Goal: Information Seeking & Learning: Stay updated

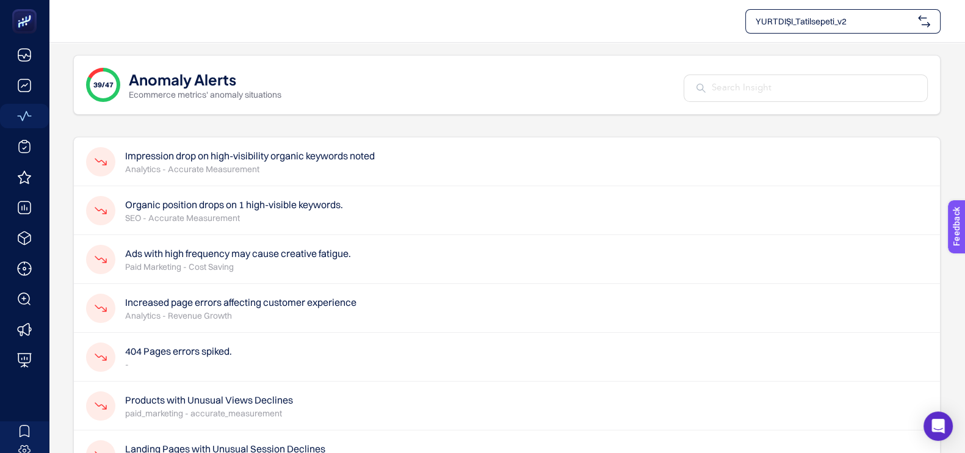
click at [825, 18] on span "YURTDIŞI_Tatilsepeti_v2" at bounding box center [835, 21] width 158 height 12
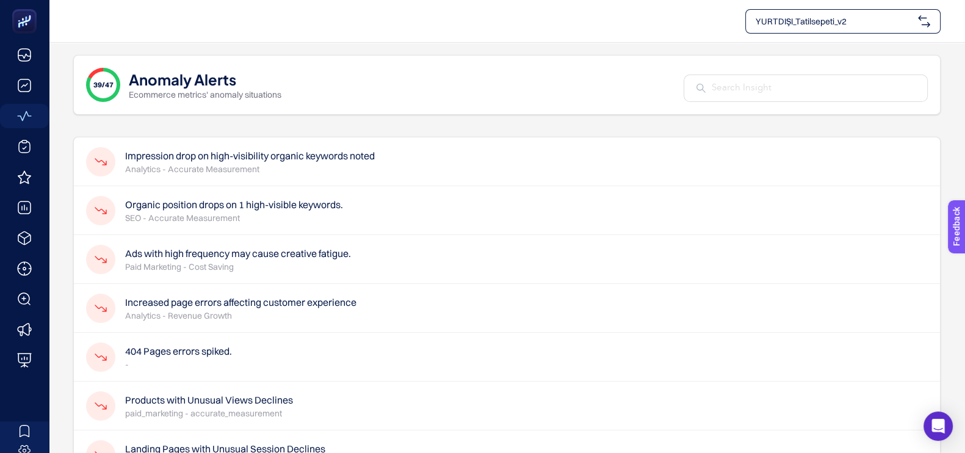
click at [273, 153] on h4 "Impression drop on high-visibility organic keywords noted" at bounding box center [250, 155] width 250 height 15
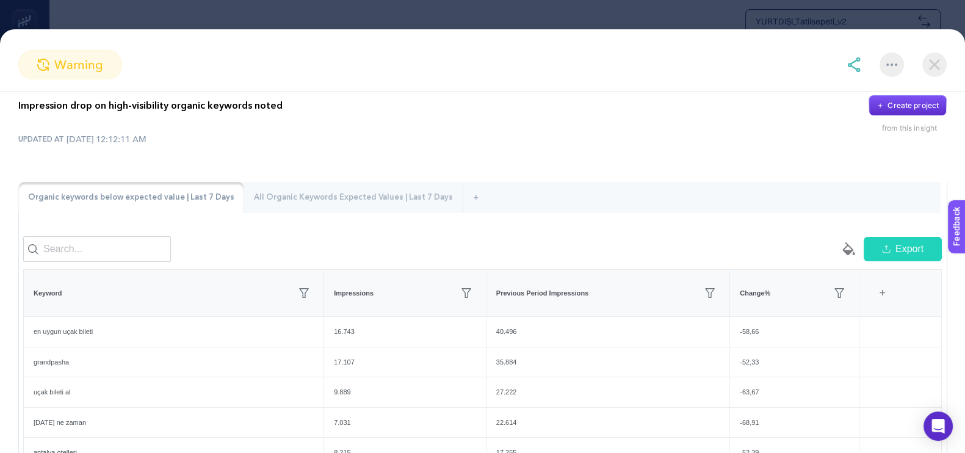
scroll to position [14, 0]
click at [333, 13] on section "warning Impression drop on high-visibility organic keywords noted Create projec…" at bounding box center [482, 226] width 965 height 453
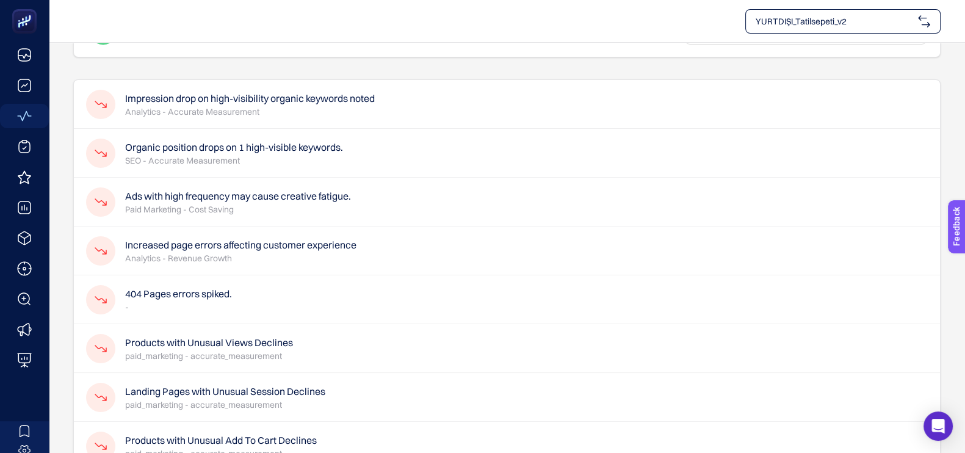
click at [241, 192] on h4 "Ads with high frequency may cause creative fatigue." at bounding box center [238, 196] width 226 height 15
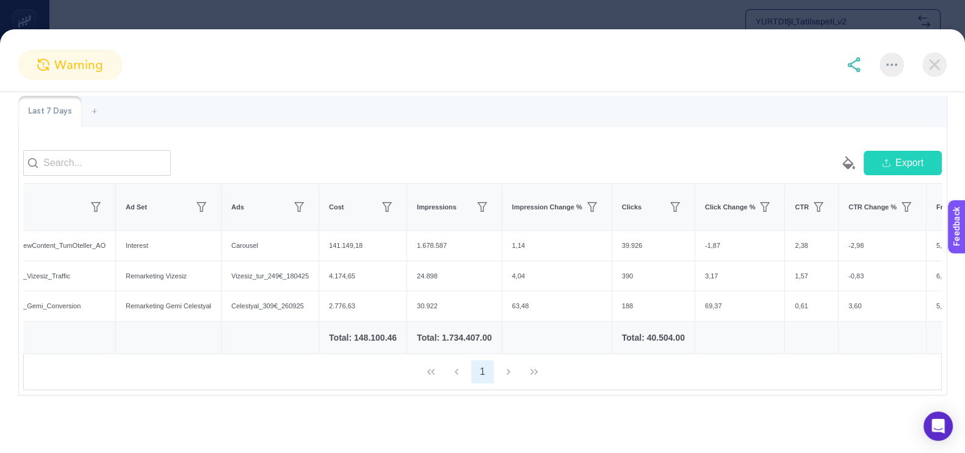
scroll to position [0, 162]
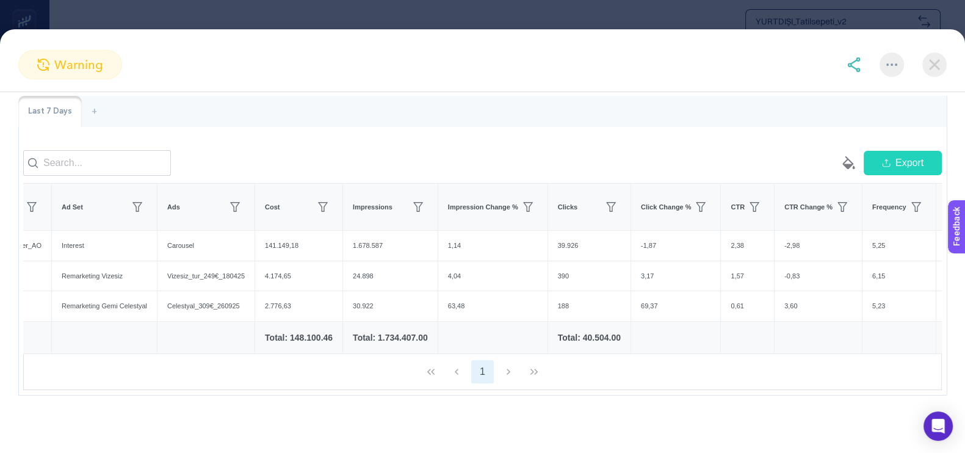
click at [441, 20] on section "warning Ads with high frequency may cause creative fatigue. Create project from…" at bounding box center [482, 226] width 965 height 453
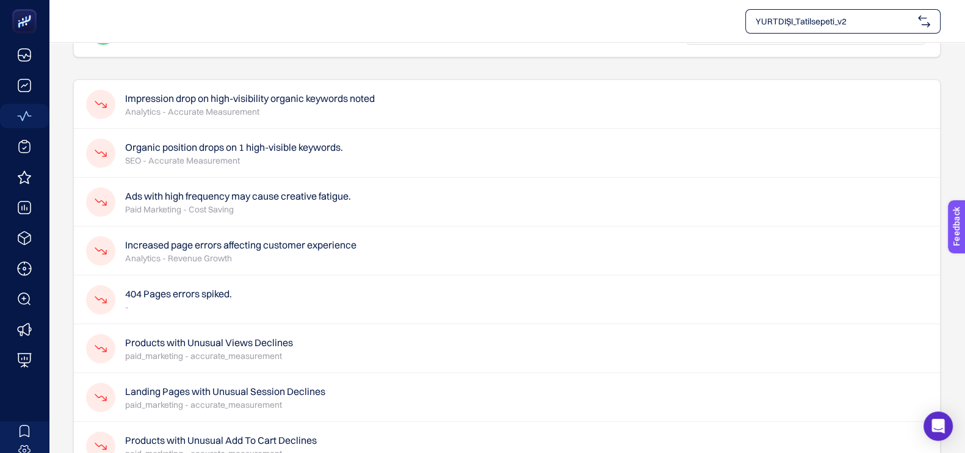
click at [859, 28] on div "YURTDIŞI_Tatilsepeti_v2" at bounding box center [843, 21] width 195 height 24
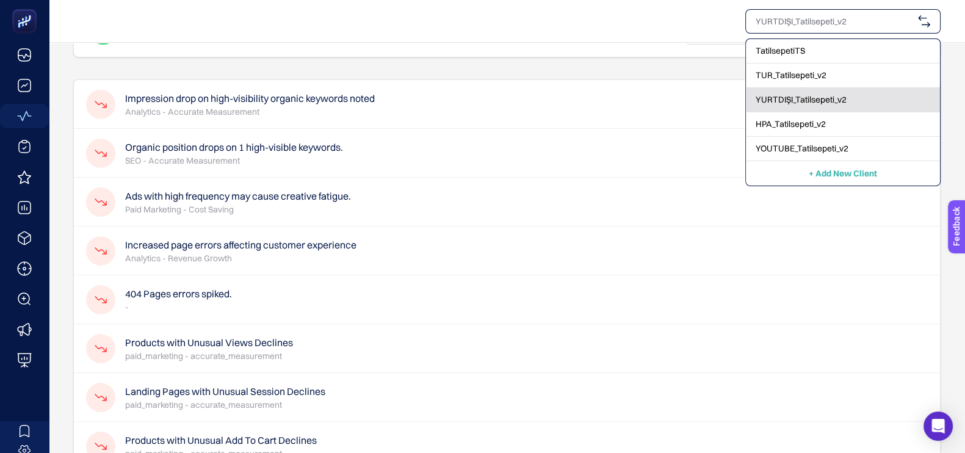
click at [799, 93] on span "YURTDIŞI_Tatilsepeti_v2" at bounding box center [801, 99] width 91 height 12
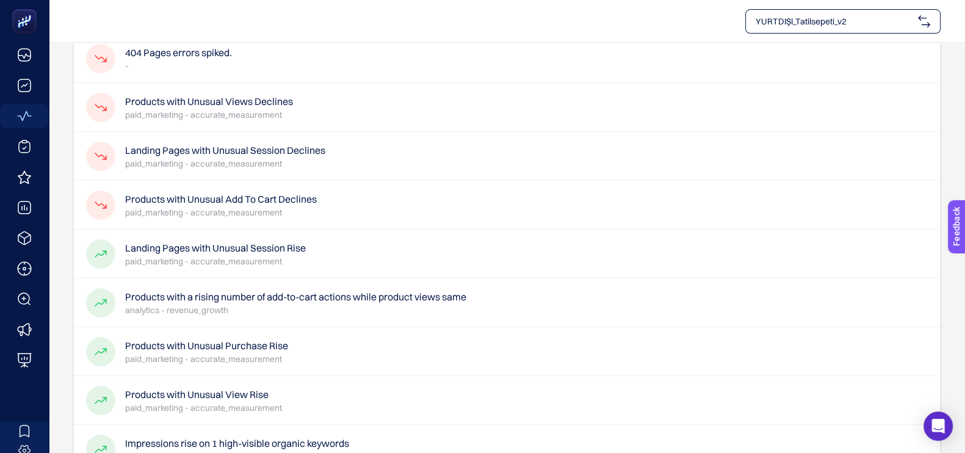
scroll to position [279, 0]
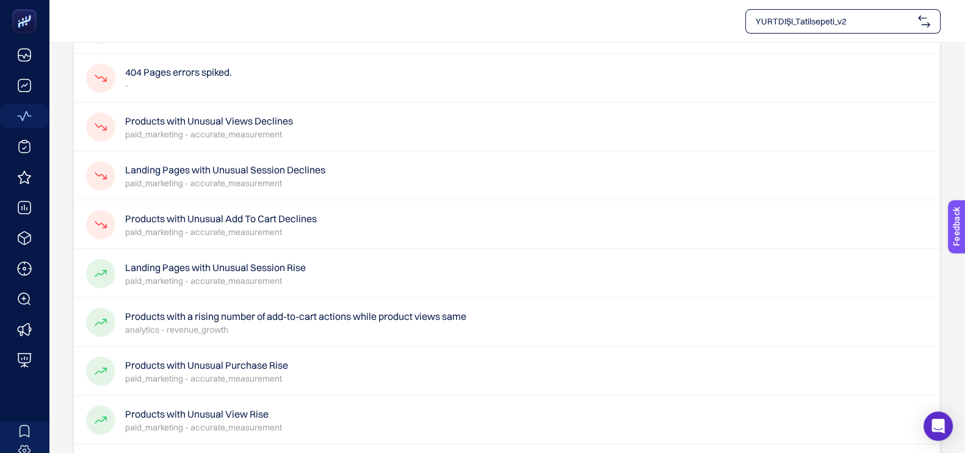
click at [254, 266] on h4 "Landing Pages with Unusual Session Rise" at bounding box center [215, 267] width 181 height 15
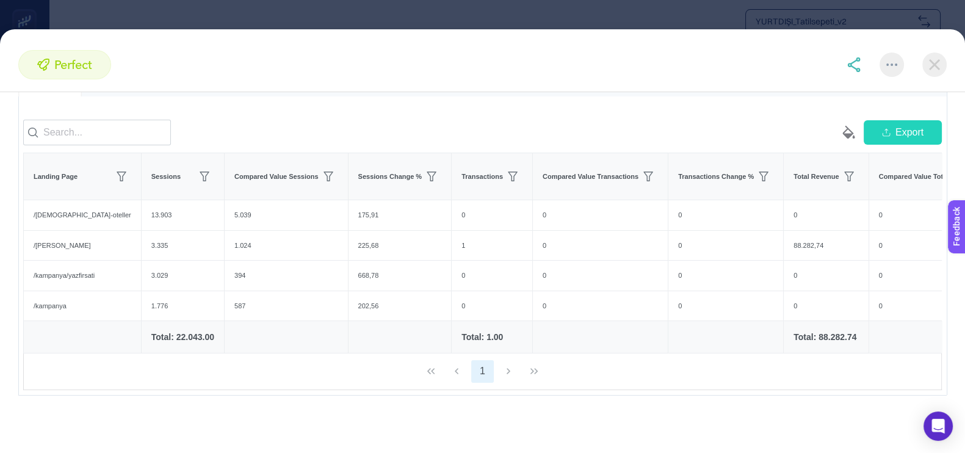
scroll to position [143, 0]
click at [435, 9] on section "perfect Landing Pages with Unusual Session Rise Create project from this insigh…" at bounding box center [482, 226] width 965 height 453
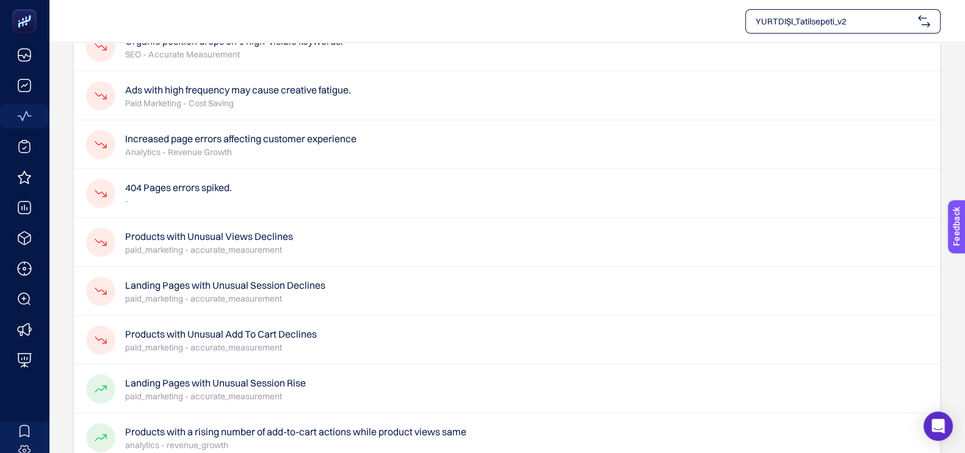
scroll to position [163, 0]
click at [821, 18] on span "YURTDIŞI_Tatilsepeti_v2" at bounding box center [835, 21] width 158 height 12
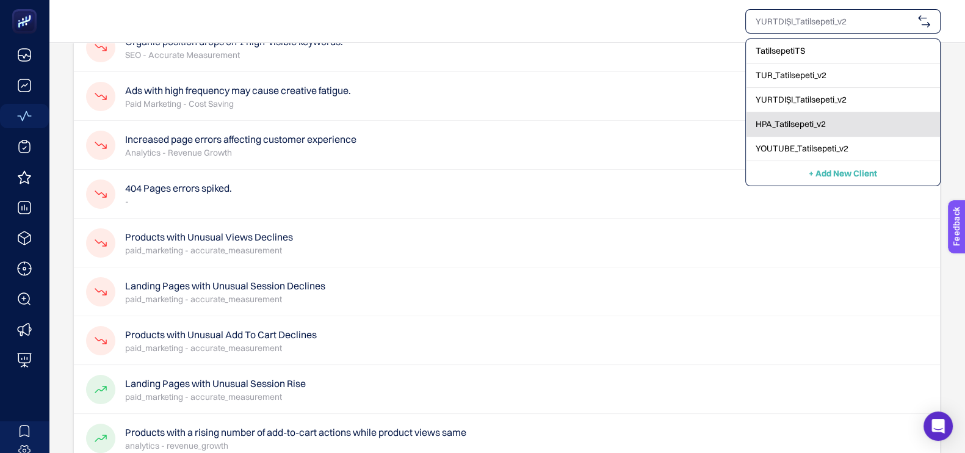
click at [797, 133] on div "HPA_Tatilsepeti_v2" at bounding box center [843, 124] width 194 height 24
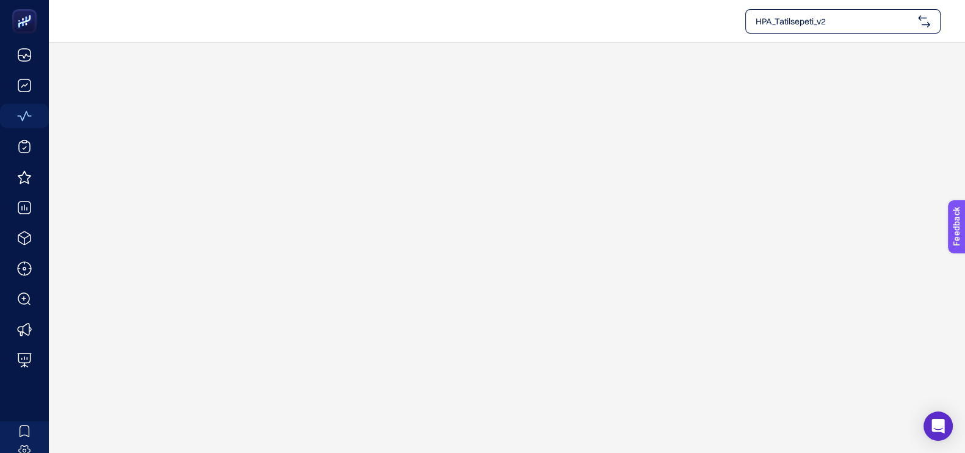
scroll to position [0, 0]
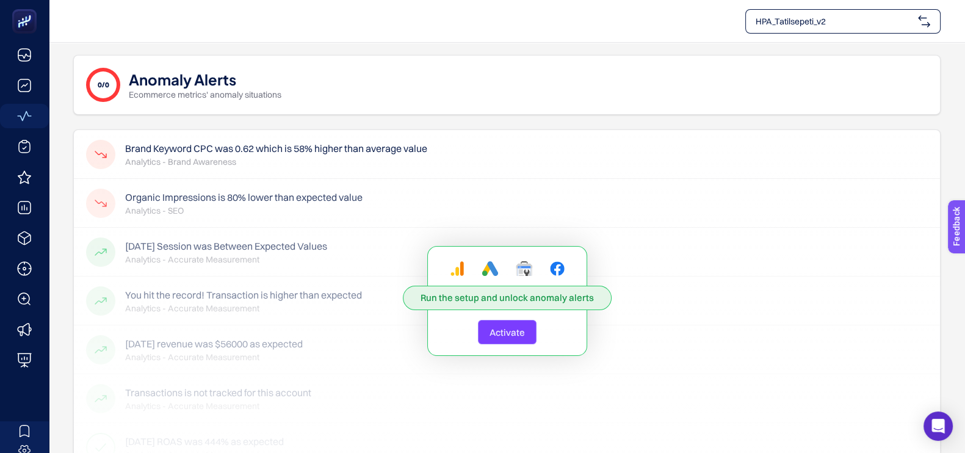
click at [872, 26] on span "HPA_Tatilsepeti_v2" at bounding box center [835, 21] width 158 height 12
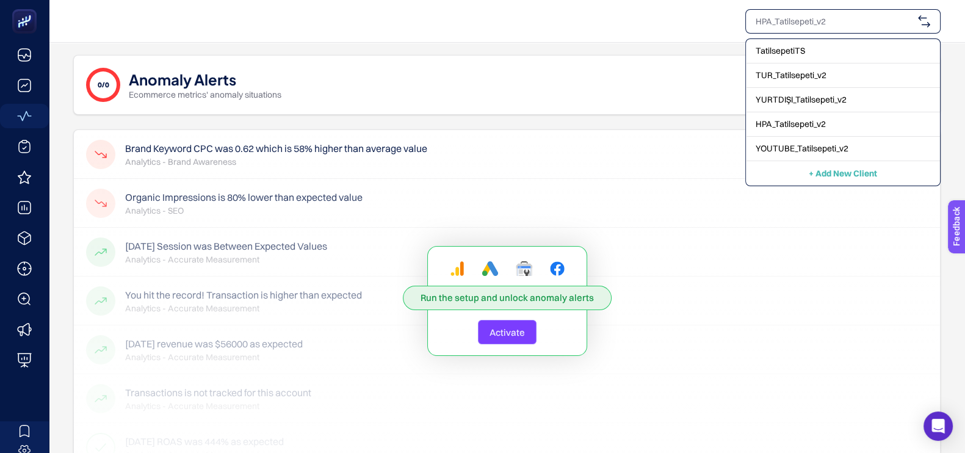
click at [872, 26] on input "text" at bounding box center [835, 21] width 158 height 12
click at [821, 97] on span "YURTDIŞI_Tatilsepeti_v2" at bounding box center [801, 99] width 91 height 12
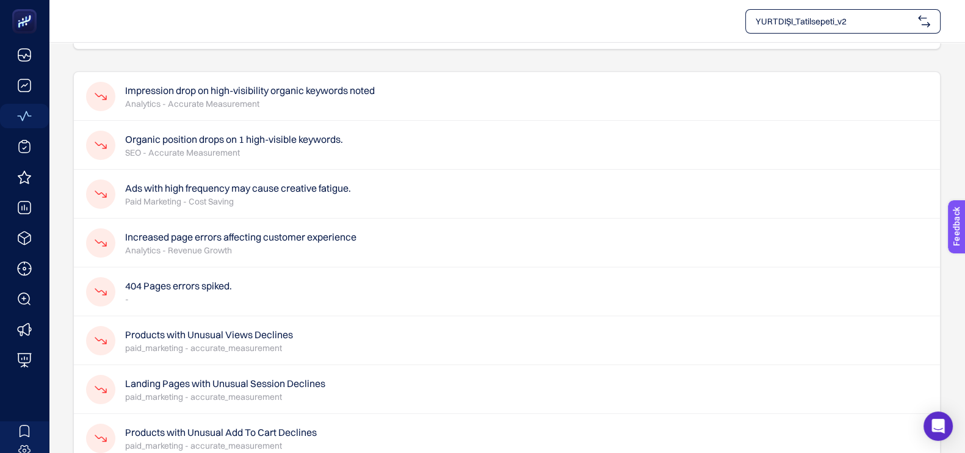
scroll to position [70, 0]
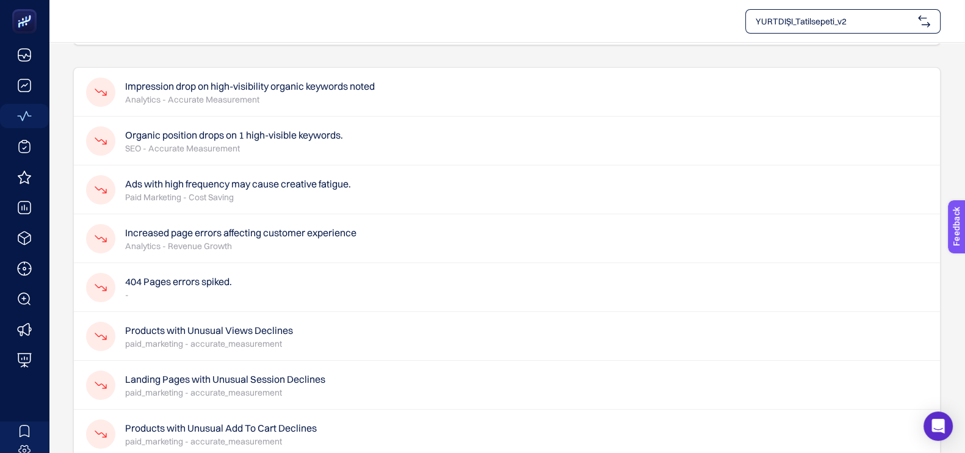
click at [290, 291] on div "404 Pages errors spiked. -" at bounding box center [507, 287] width 866 height 49
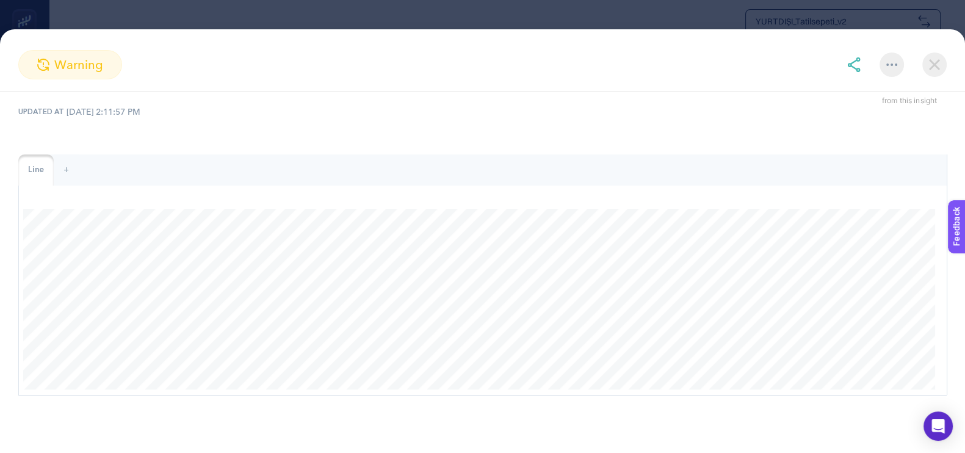
scroll to position [0, 0]
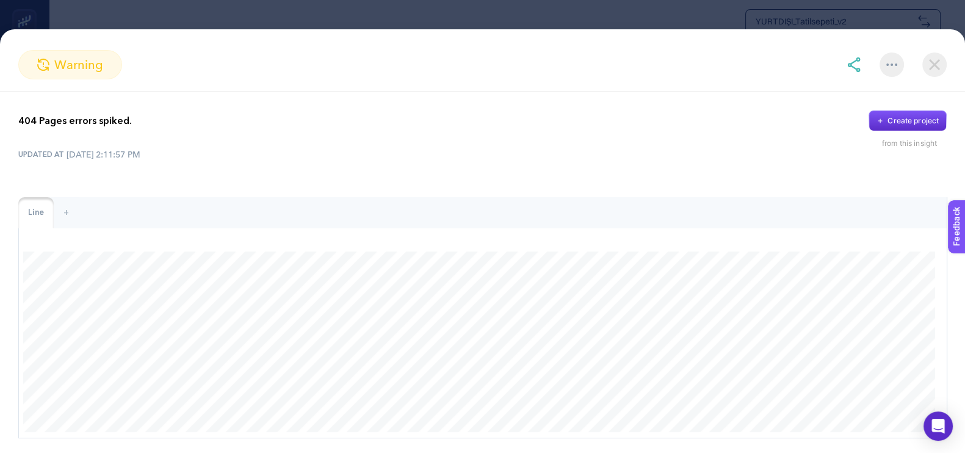
click at [929, 58] on img at bounding box center [935, 65] width 24 height 24
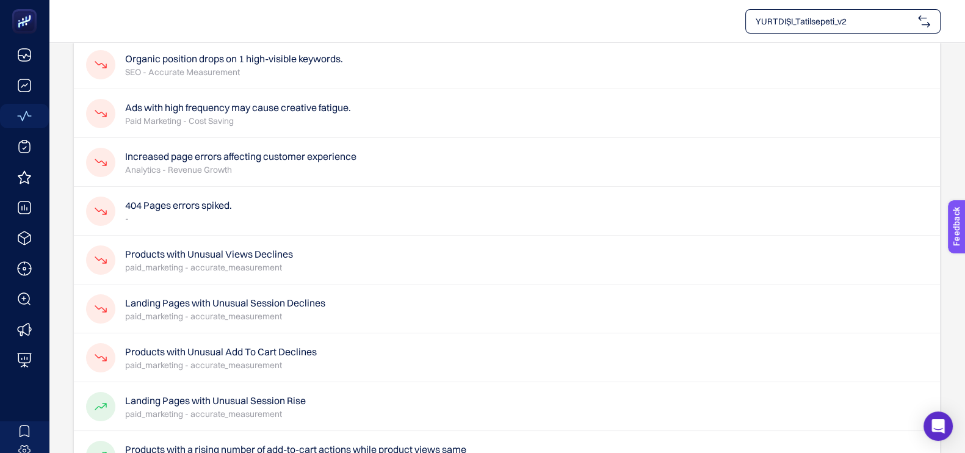
click at [860, 27] on div "YURTDIŞI_Tatilsepeti_v2" at bounding box center [843, 21] width 195 height 24
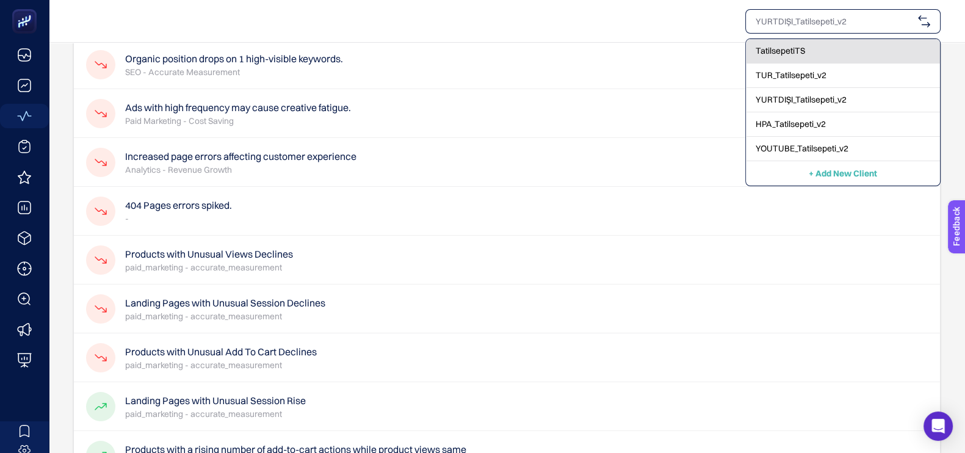
click at [826, 49] on div "TatilsepetiTS" at bounding box center [843, 51] width 194 height 24
